Goal: Task Accomplishment & Management: Complete application form

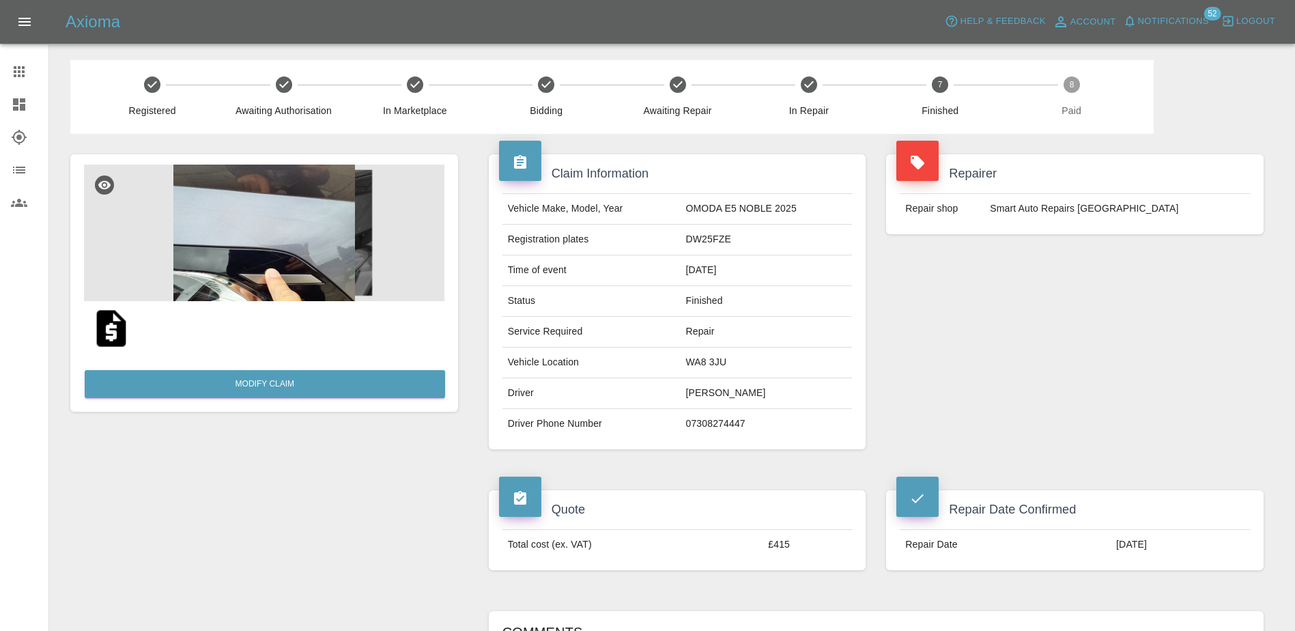
click at [18, 76] on icon at bounding box center [19, 71] width 11 height 11
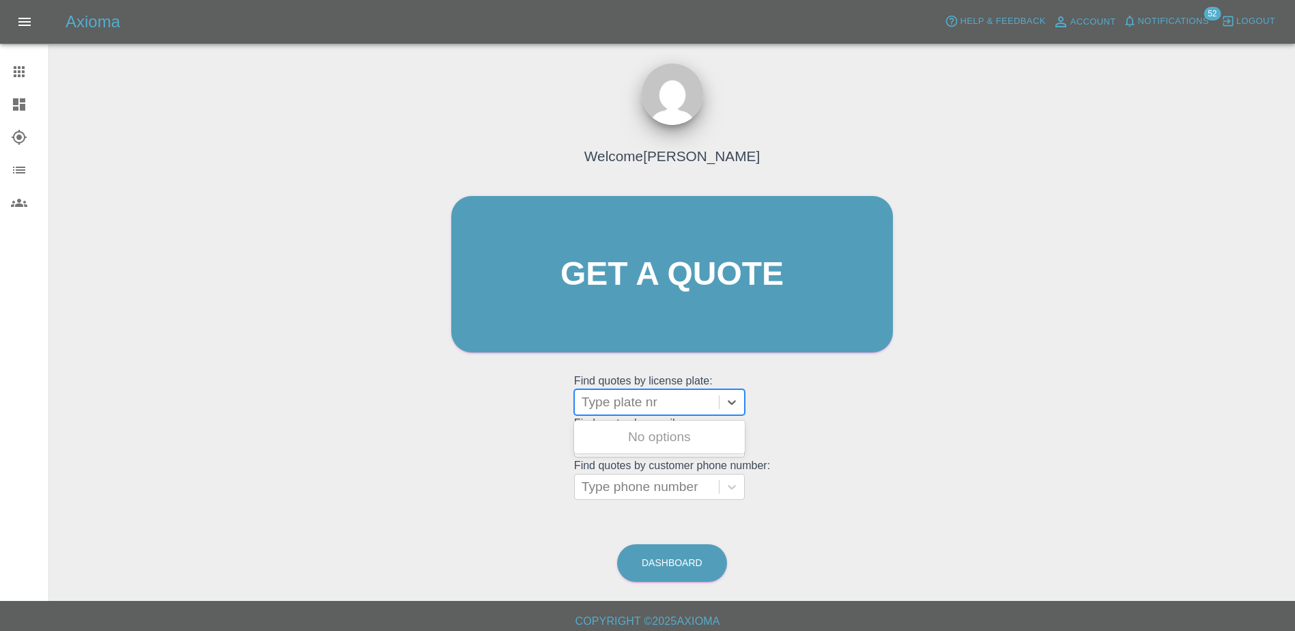
click at [684, 398] on div at bounding box center [646, 401] width 130 height 19
paste input "DW25MMK"
type input "DW25MMK"
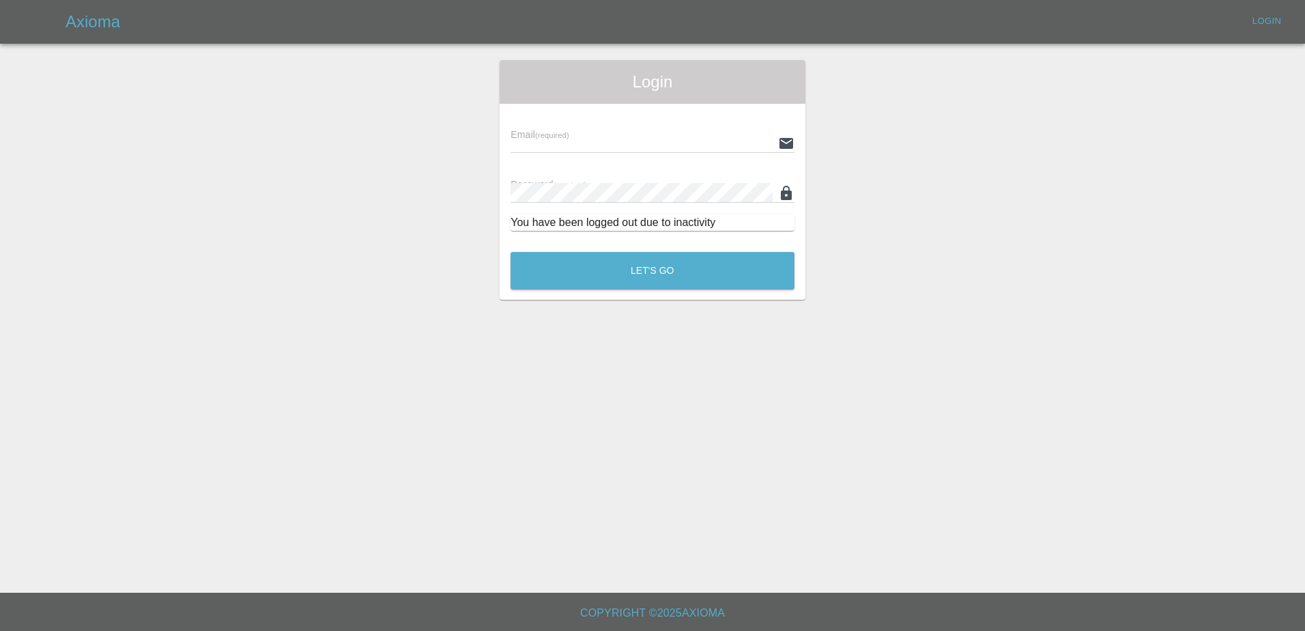
type input "[PERSON_NAME][EMAIL_ADDRESS][PERSON_NAME][DOMAIN_NAME]"
click at [667, 263] on button "Let's Go" at bounding box center [652, 271] width 284 height 38
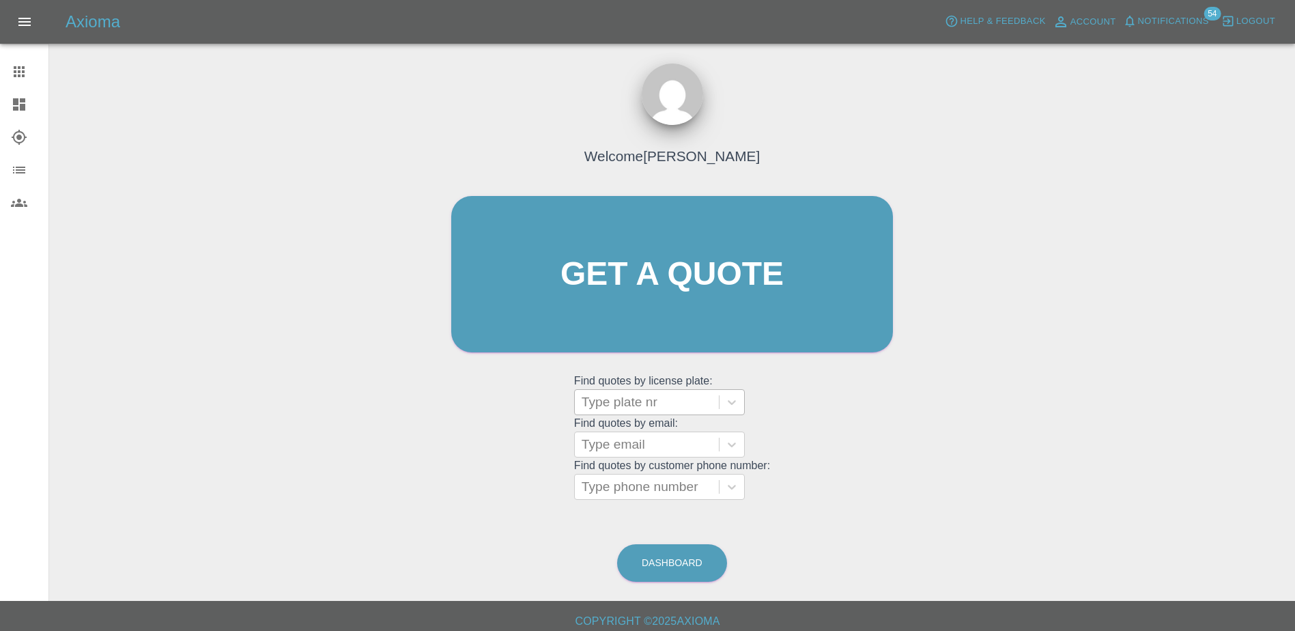
click at [612, 410] on div at bounding box center [646, 401] width 130 height 19
paste input "DW25MMK"
type input "DW25MMK"
click at [626, 431] on div "DW25MMK, Finished" at bounding box center [659, 436] width 171 height 27
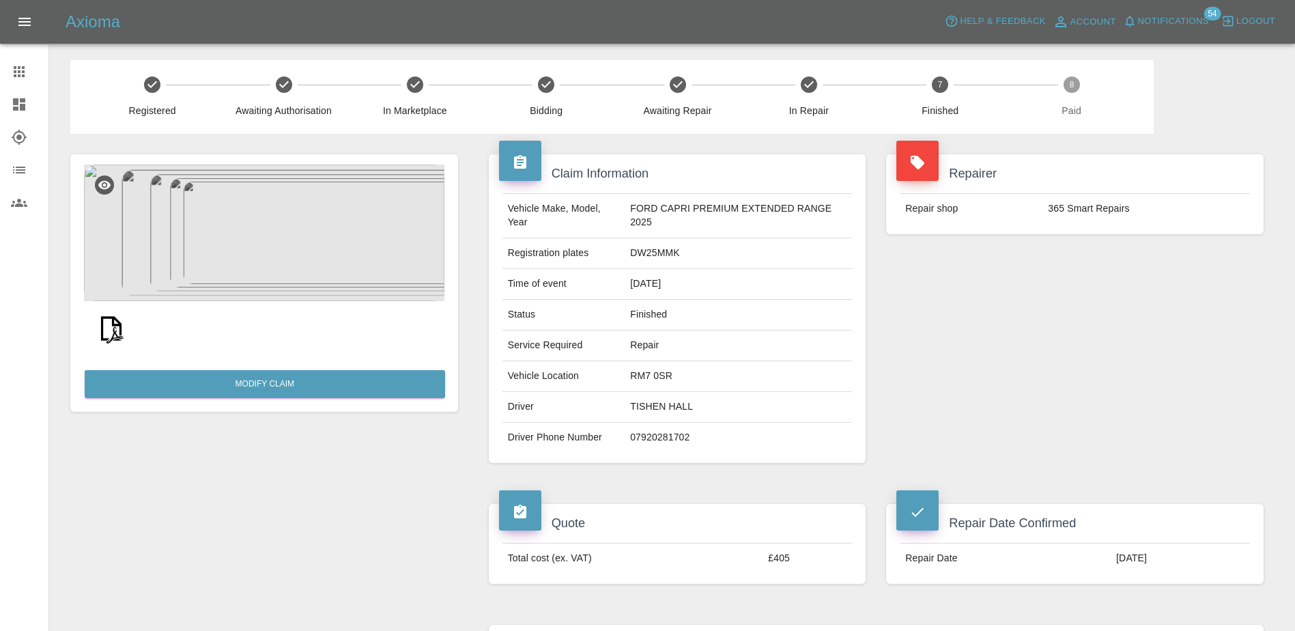
click at [242, 225] on img at bounding box center [264, 232] width 360 height 136
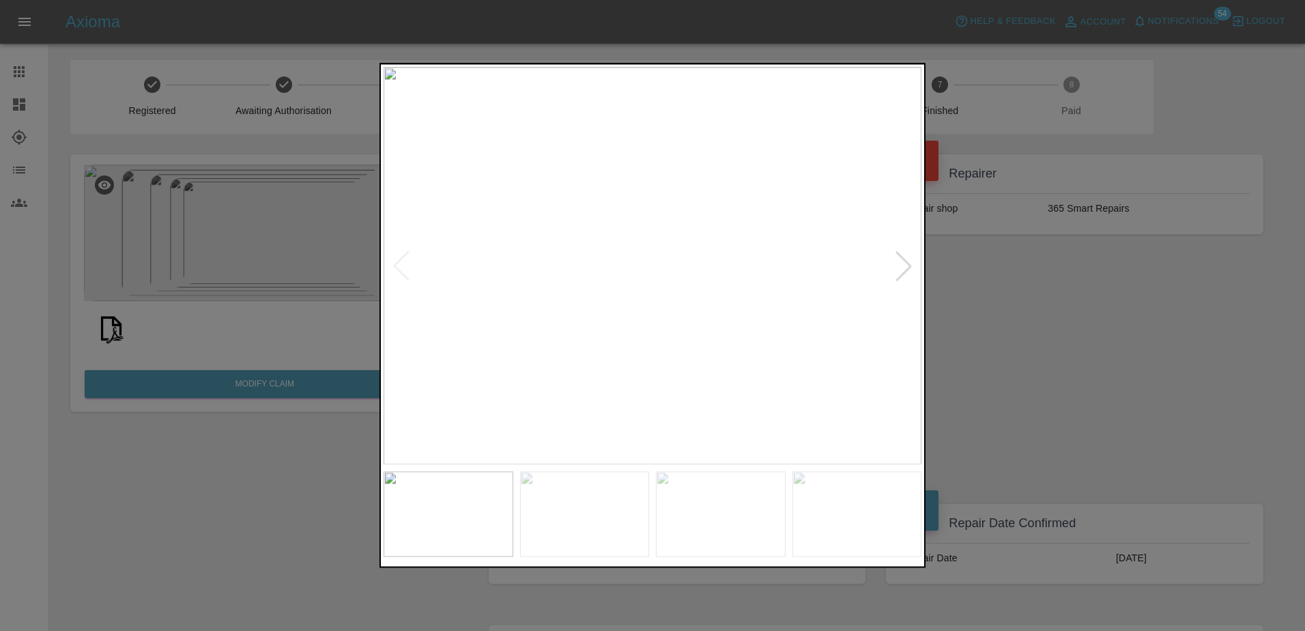
click at [913, 268] on div at bounding box center [904, 265] width 30 height 30
click at [1017, 296] on div at bounding box center [652, 315] width 1305 height 631
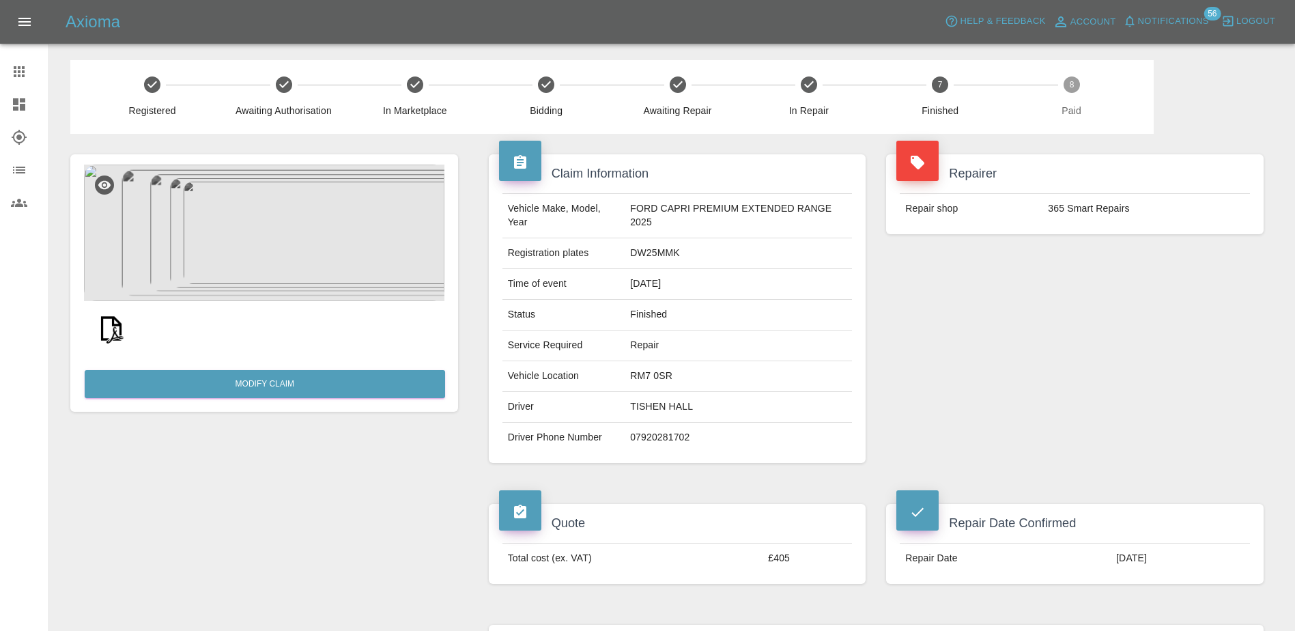
click at [20, 70] on icon at bounding box center [19, 71] width 16 height 16
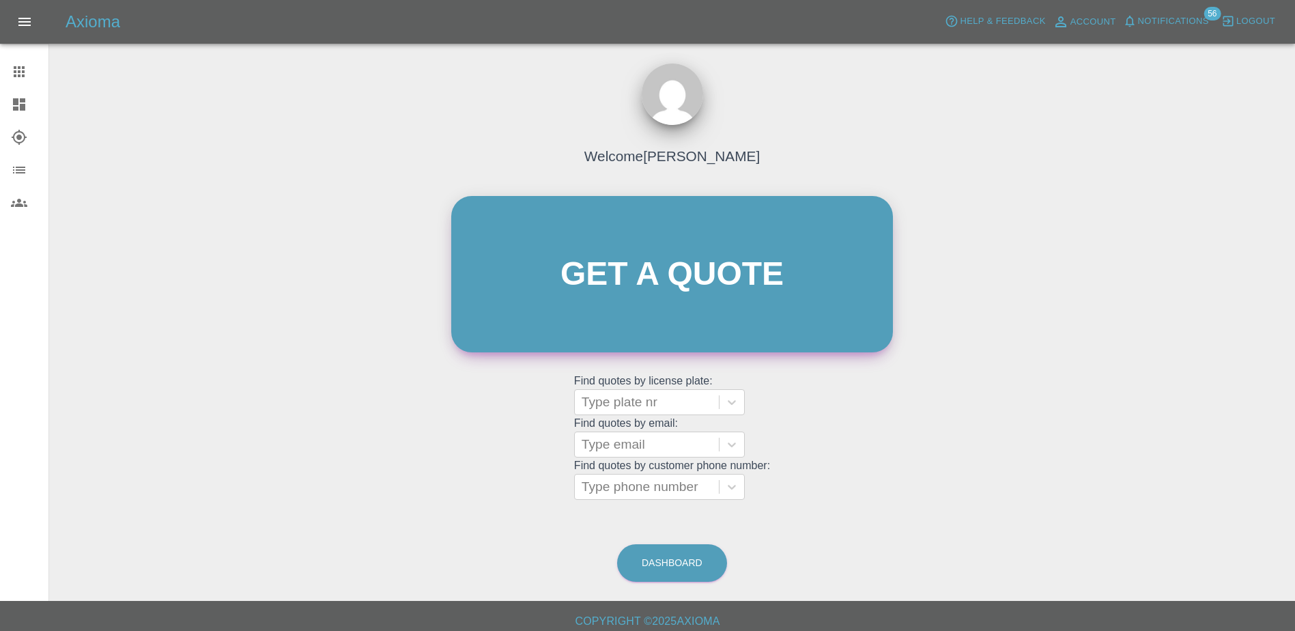
click at [542, 265] on link "Get a quote" at bounding box center [672, 274] width 442 height 156
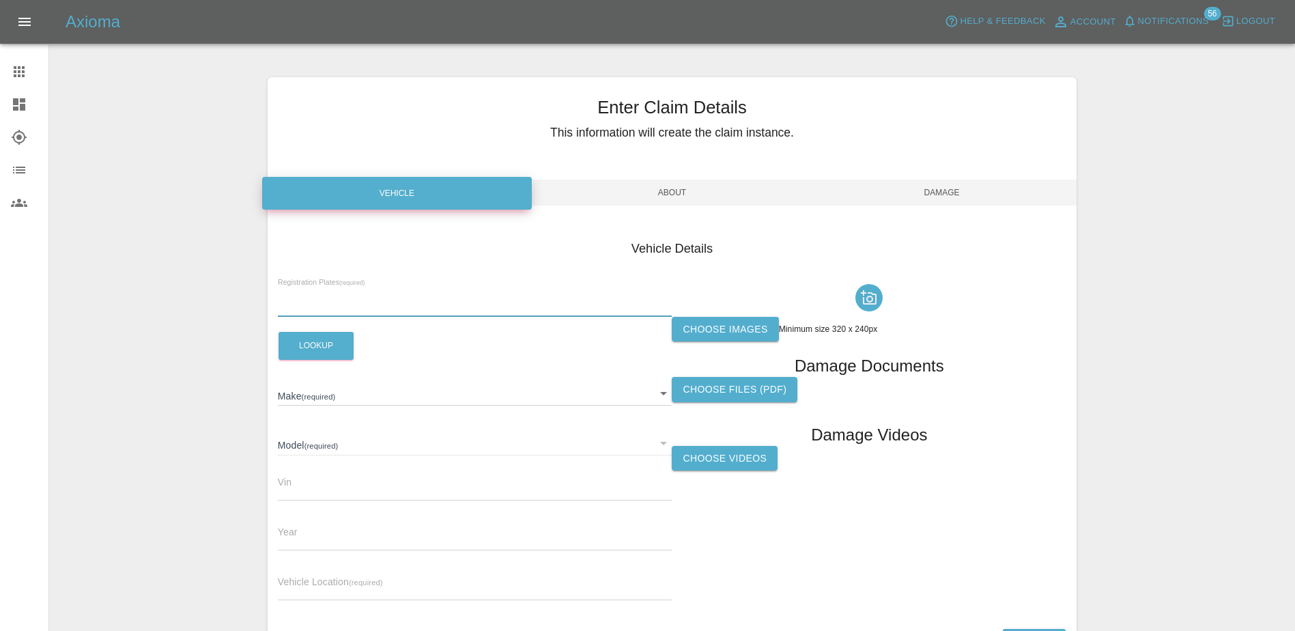
click at [466, 308] on input "text" at bounding box center [475, 307] width 394 height 20
paste input "OV75MKE"
type input "OV75MKE"
click at [317, 339] on button "Lookup" at bounding box center [315, 346] width 75 height 28
type input "POLESTAR"
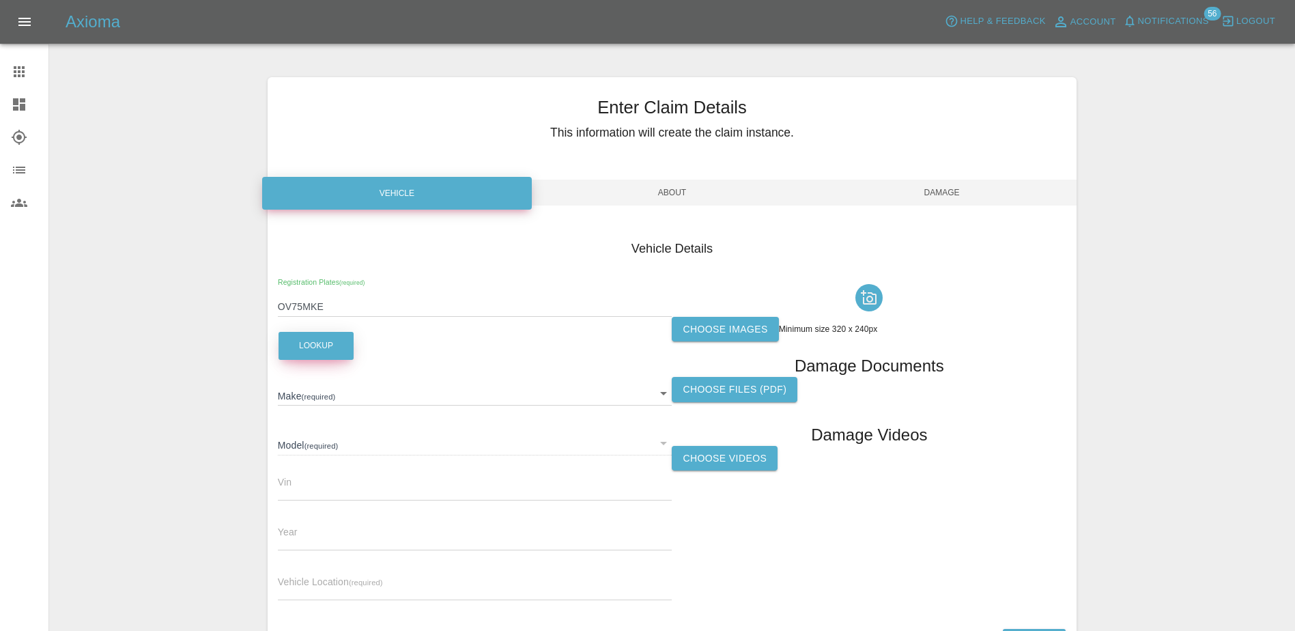
type input "4 DUAL MOTOR PLUS"
type input "2025"
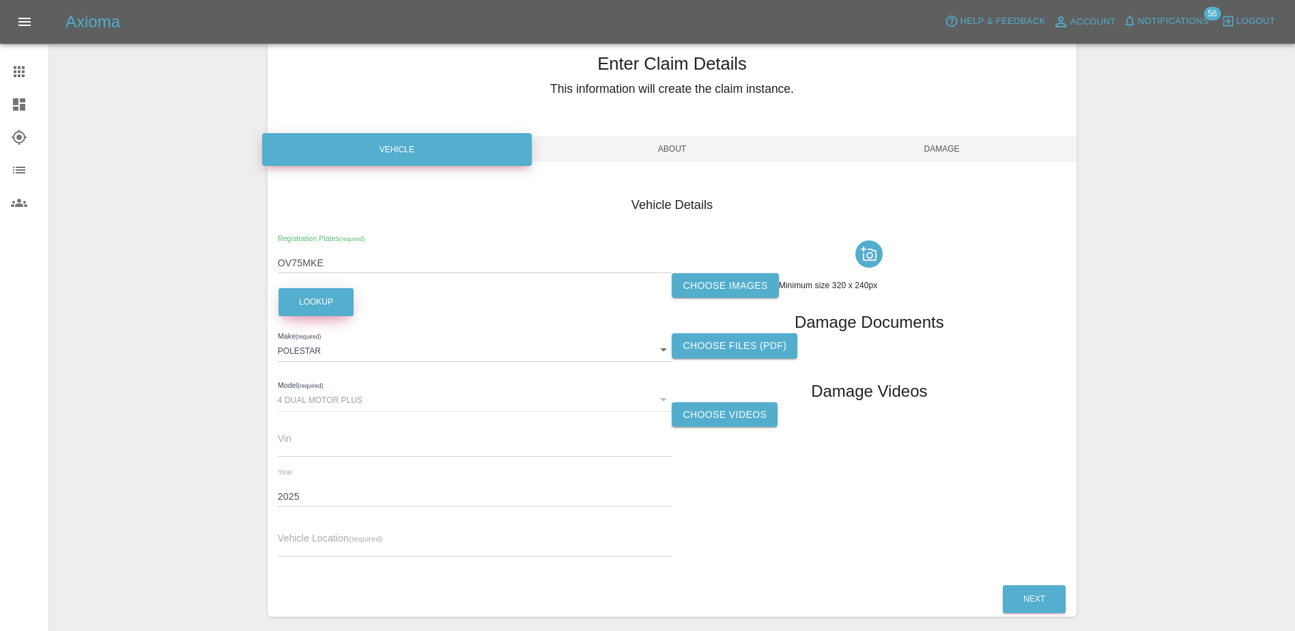
scroll to position [101, 0]
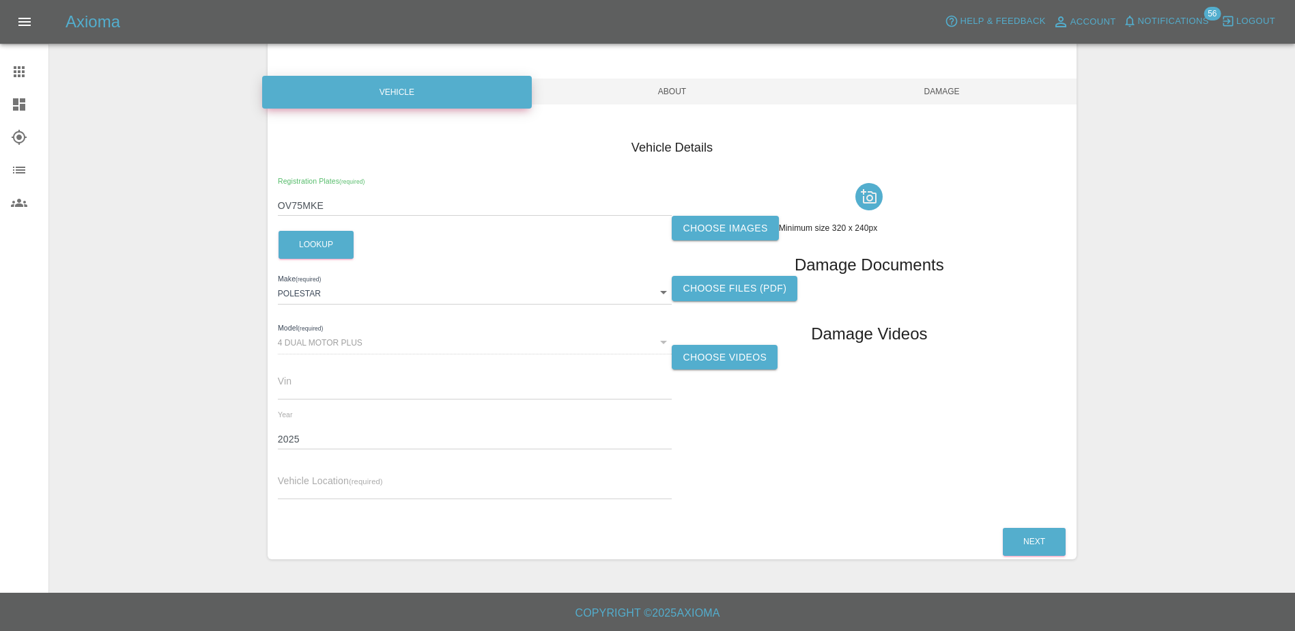
click at [392, 482] on input "text" at bounding box center [475, 489] width 394 height 20
click at [339, 489] on input "text" at bounding box center [475, 489] width 394 height 20
click at [332, 480] on input "text" at bounding box center [475, 489] width 394 height 20
paste input "[STREET_ADDRESS][DATE]"
type input "[STREET_ADDRESS][DATE]"
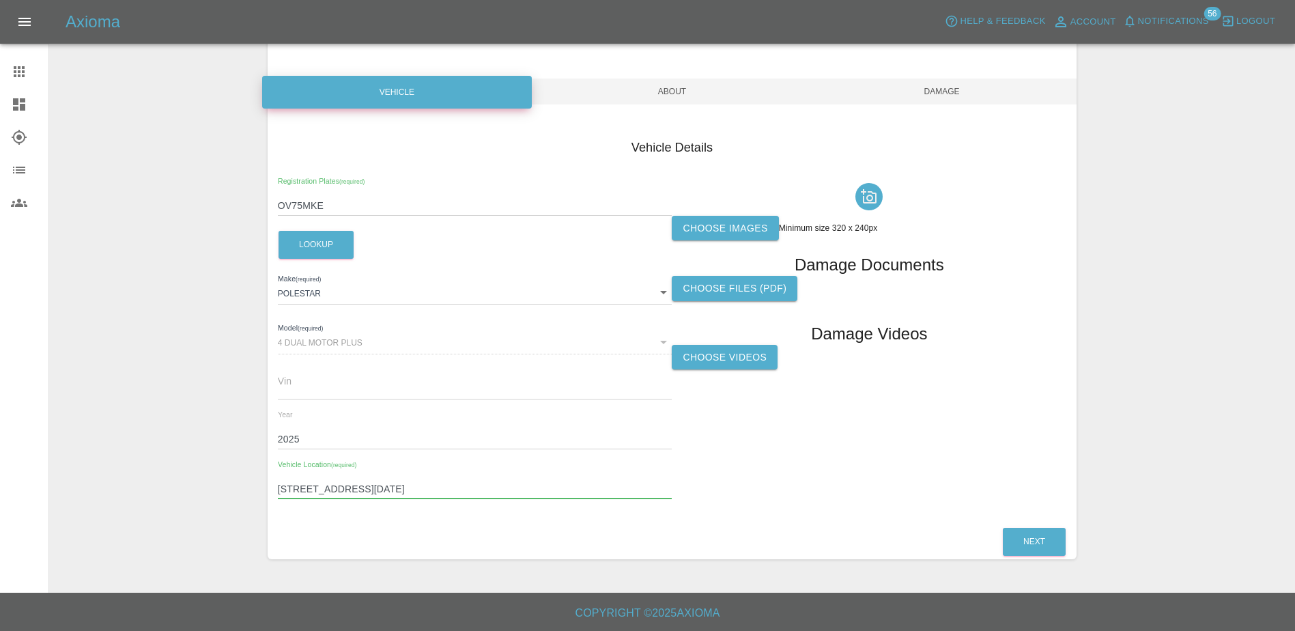
click at [789, 463] on div "Choose images Minimum size 320 x 240px Damage Documents Choose files (pdf) Dama…" at bounding box center [868, 343] width 394 height 333
click at [708, 233] on label "Choose images" at bounding box center [724, 228] width 106 height 25
click at [0, 0] on input "Choose images" at bounding box center [0, 0] width 0 height 0
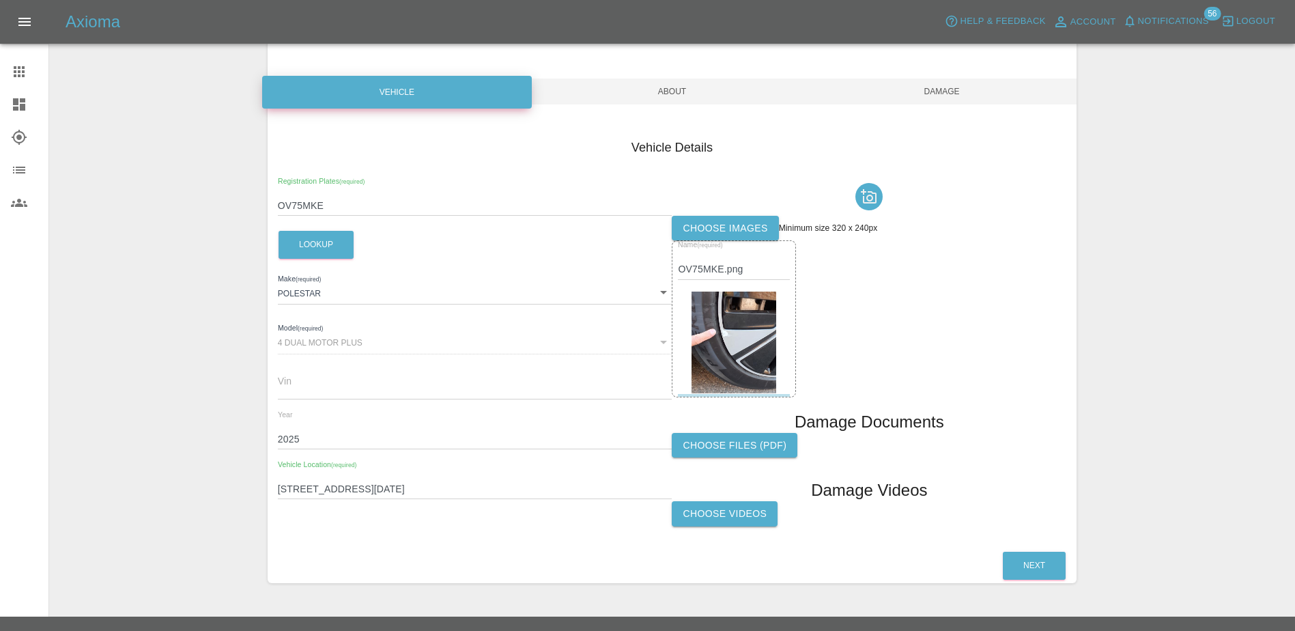
scroll to position [125, 0]
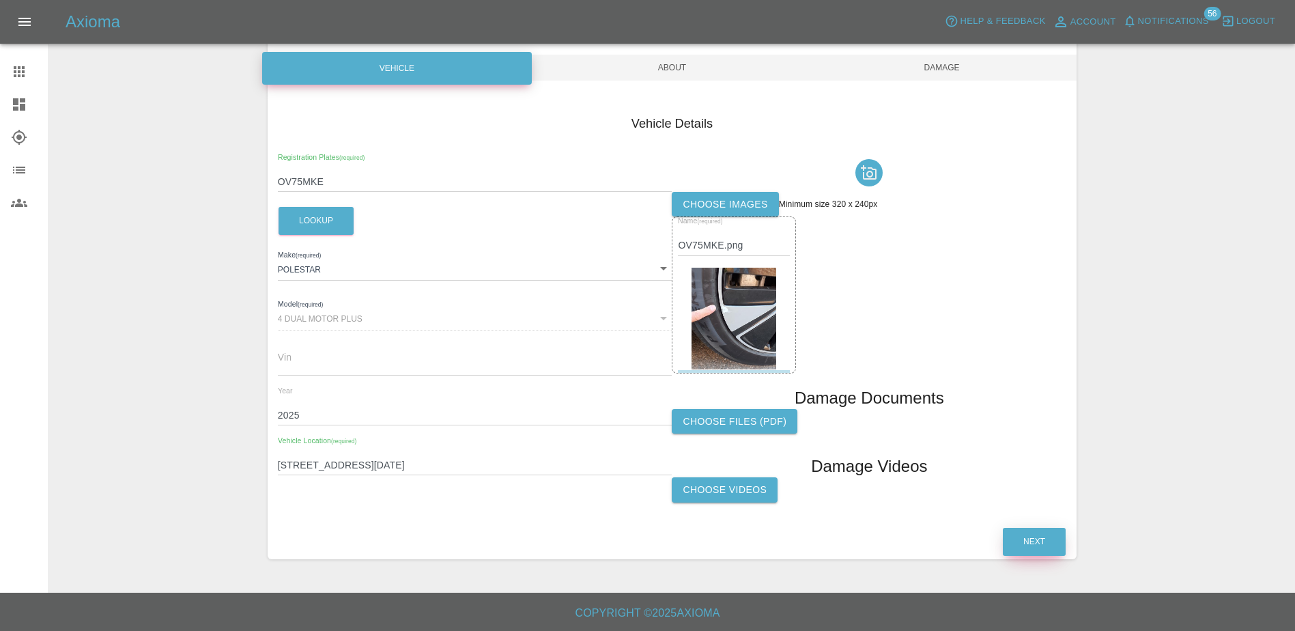
click at [1024, 549] on button "Next" at bounding box center [1033, 542] width 63 height 28
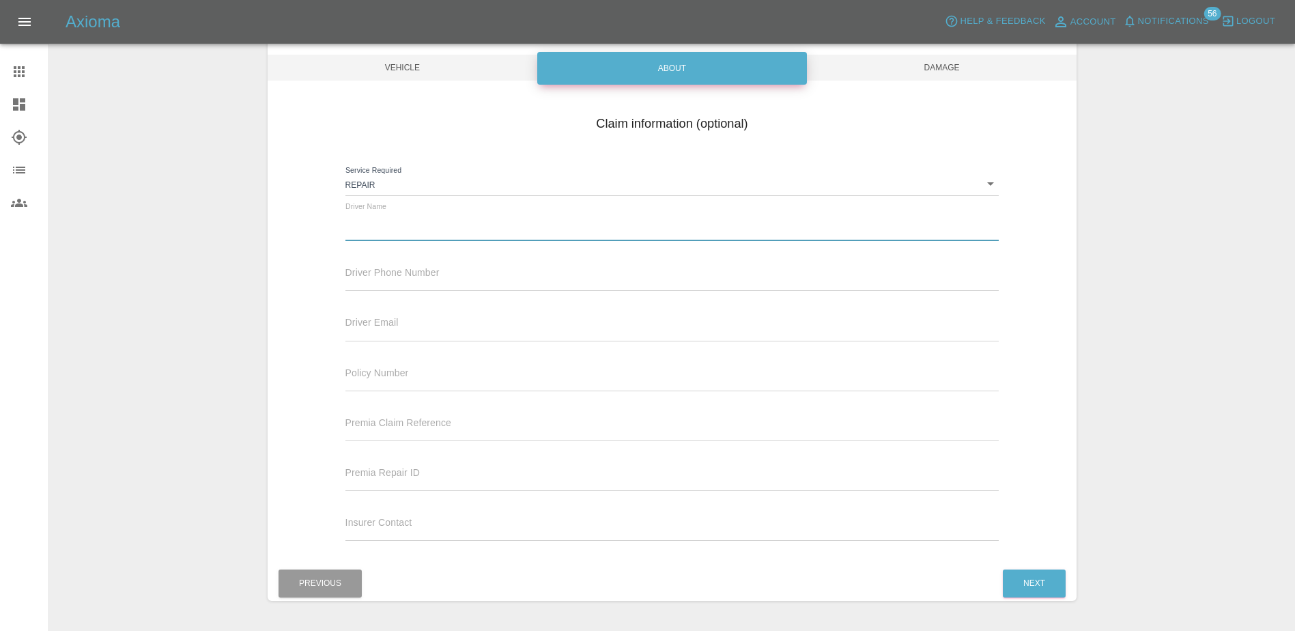
click at [404, 227] on input "text" at bounding box center [672, 231] width 654 height 20
click at [360, 218] on span "Driver Name" at bounding box center [372, 222] width 55 height 11
click at [382, 248] on div "Driver Name" at bounding box center [672, 228] width 674 height 50
click at [383, 227] on input "text" at bounding box center [672, 231] width 654 height 20
paste input "[PERSON_NAME]"
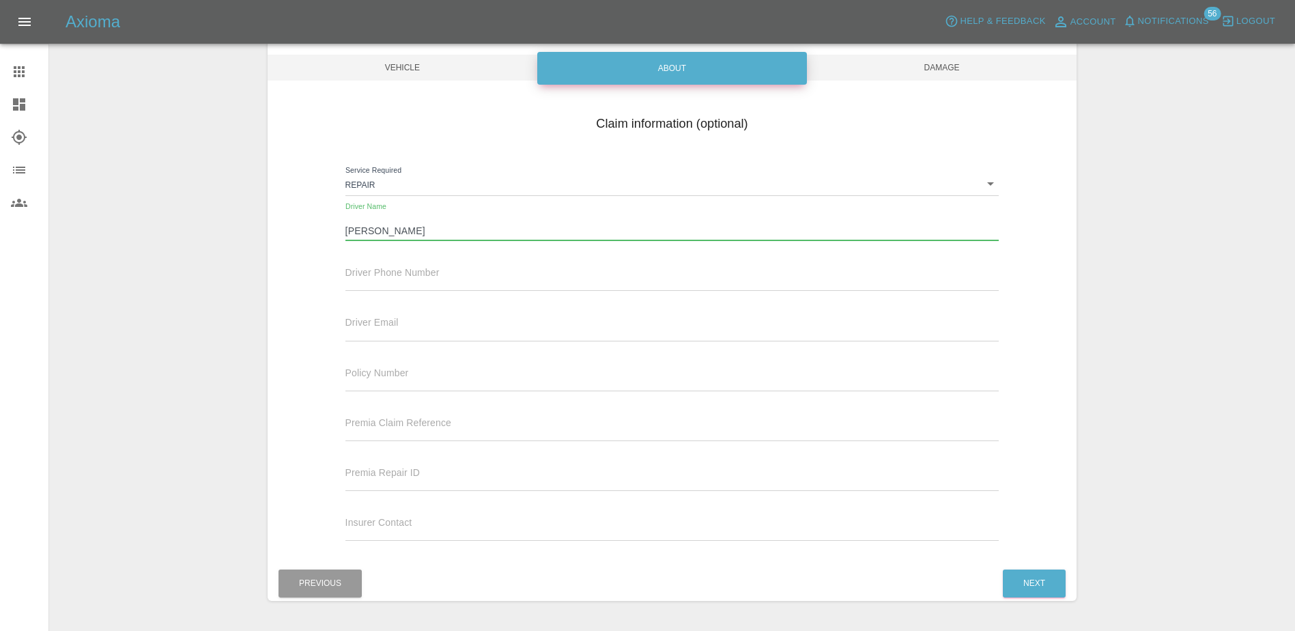
type input "[PERSON_NAME]"
click at [501, 289] on input "text" at bounding box center [672, 281] width 654 height 20
click at [397, 274] on input "text" at bounding box center [672, 281] width 654 height 20
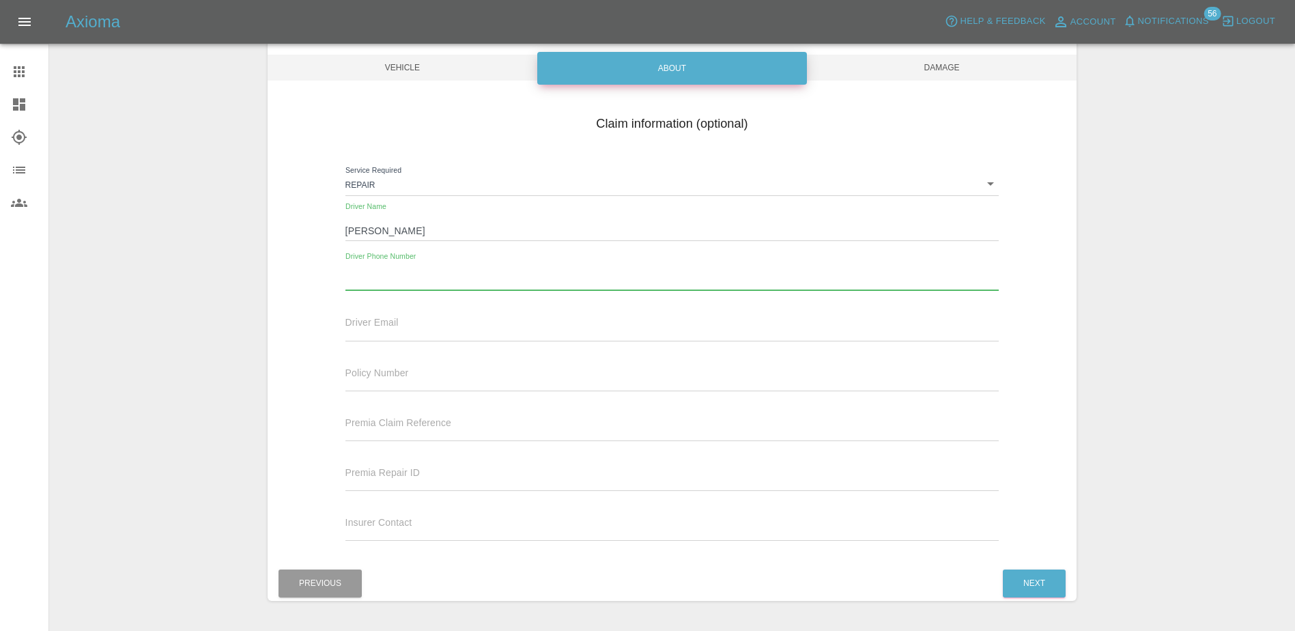
paste input "07554914960"
type input "07554914960"
drag, startPoint x: 400, startPoint y: 325, endPoint x: 439, endPoint y: 326, distance: 38.9
click at [400, 325] on input "text" at bounding box center [672, 331] width 654 height 20
click at [526, 325] on input "text" at bounding box center [672, 331] width 654 height 20
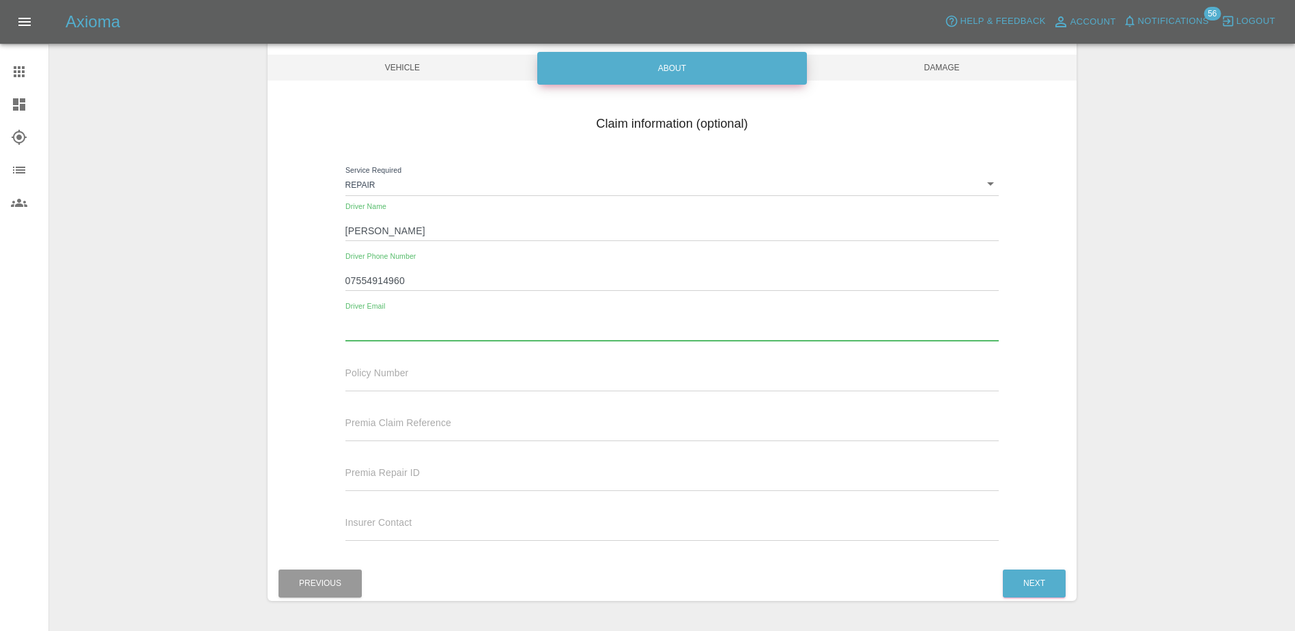
paste input "[EMAIL_ADDRESS][DOMAIN_NAME]"
type input "[EMAIL_ADDRESS][DOMAIN_NAME]"
click at [997, 588] on div "Previous Next" at bounding box center [672, 583] width 809 height 35
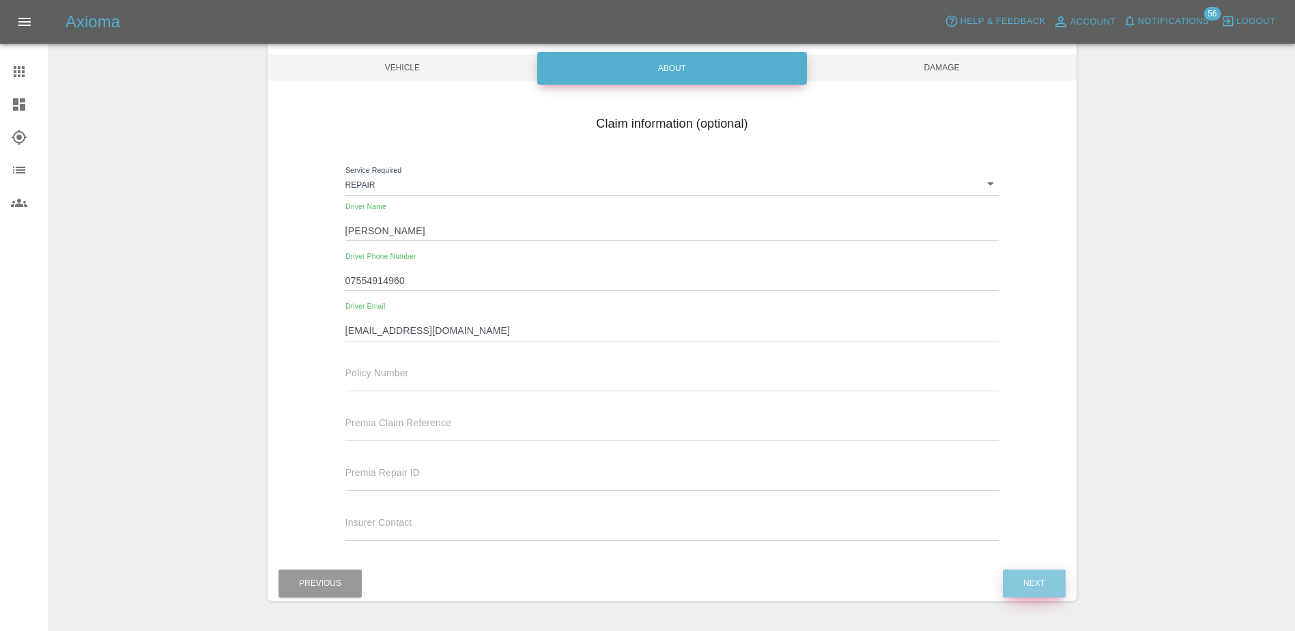
click at [1019, 581] on button "Next" at bounding box center [1033, 583] width 63 height 28
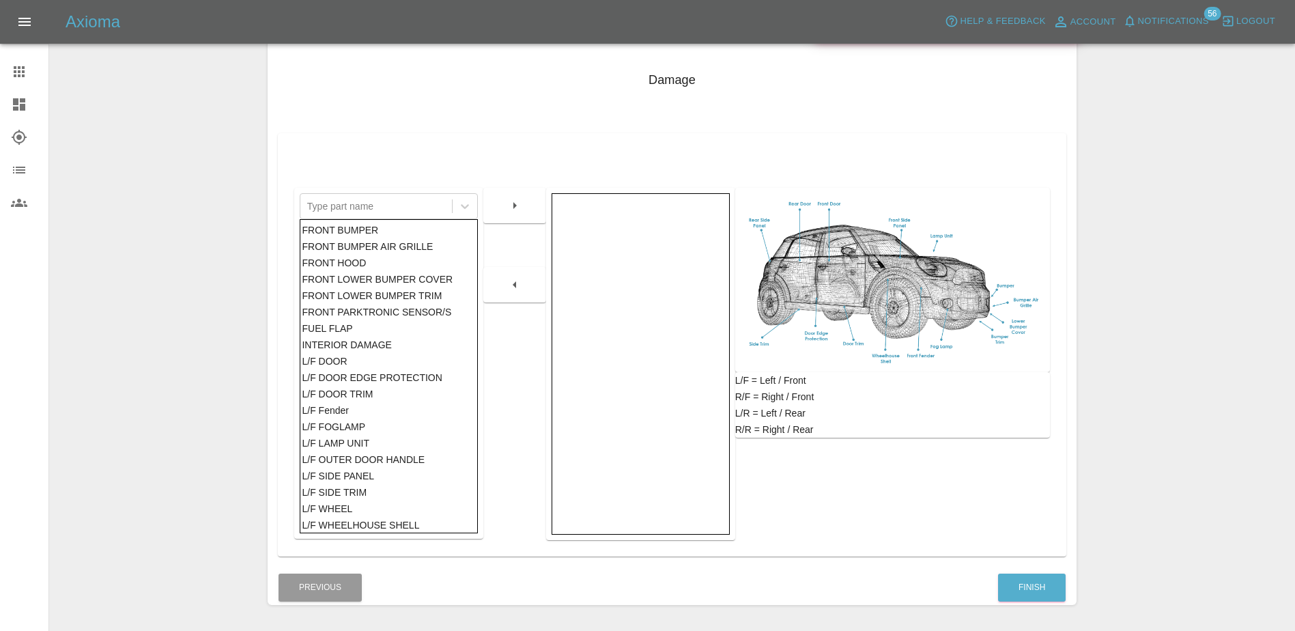
scroll to position [146, 0]
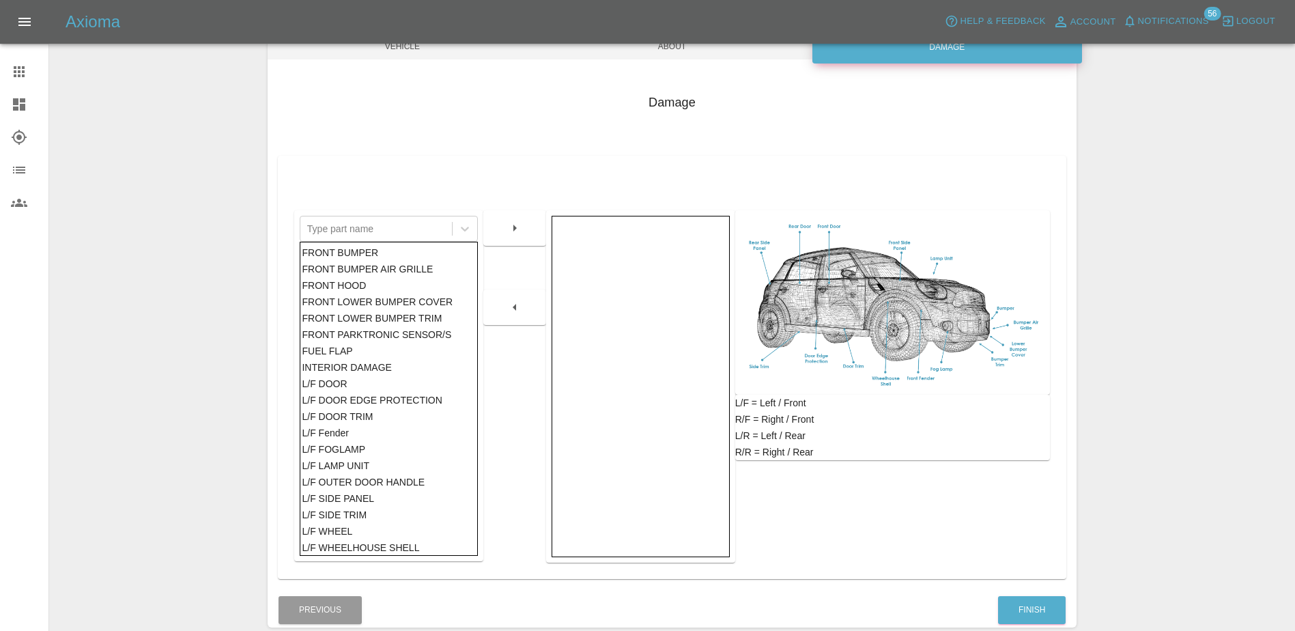
click at [400, 364] on div "INTERIOR DAMAGE" at bounding box center [388, 367] width 173 height 16
click at [387, 357] on div "FUEL FLAP" at bounding box center [388, 351] width 173 height 16
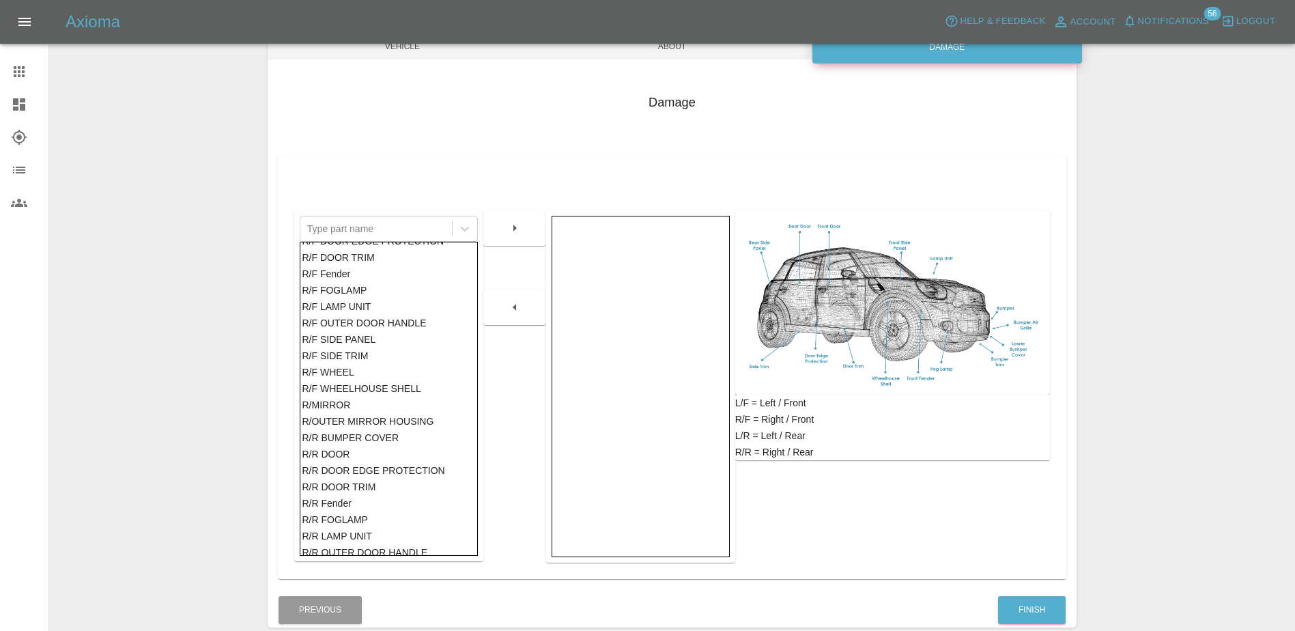
scroll to position [614, 0]
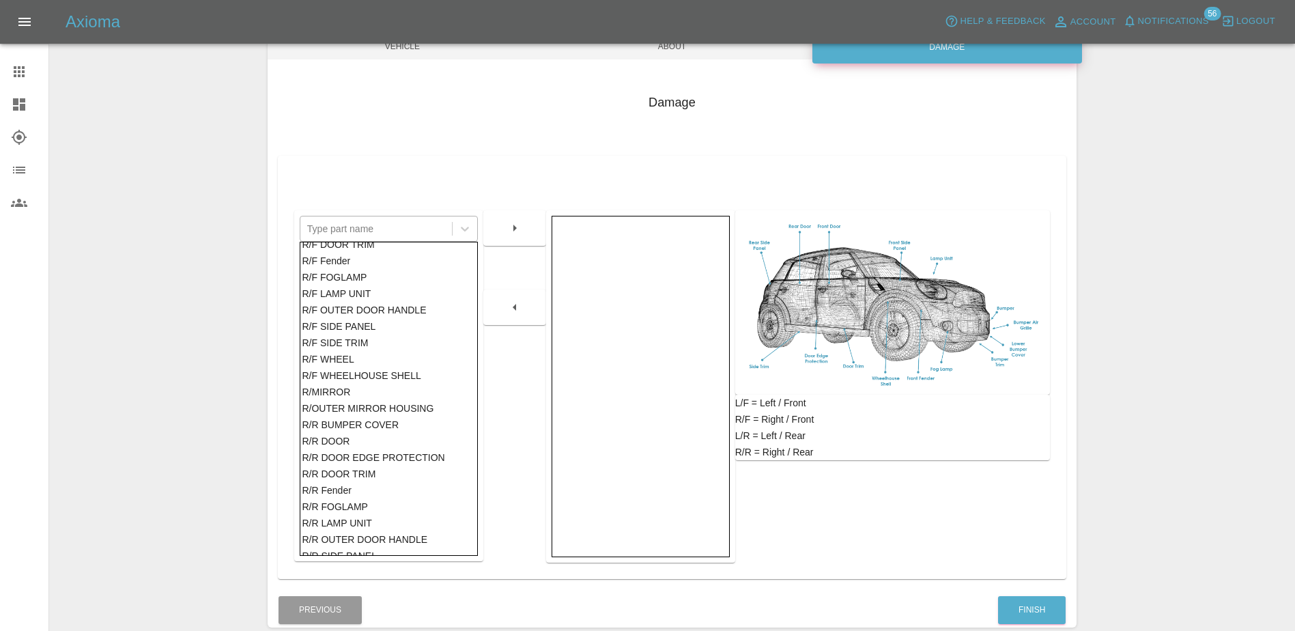
click at [379, 225] on div at bounding box center [376, 228] width 138 height 19
type input "a"
